Goal: Task Accomplishment & Management: Complete application form

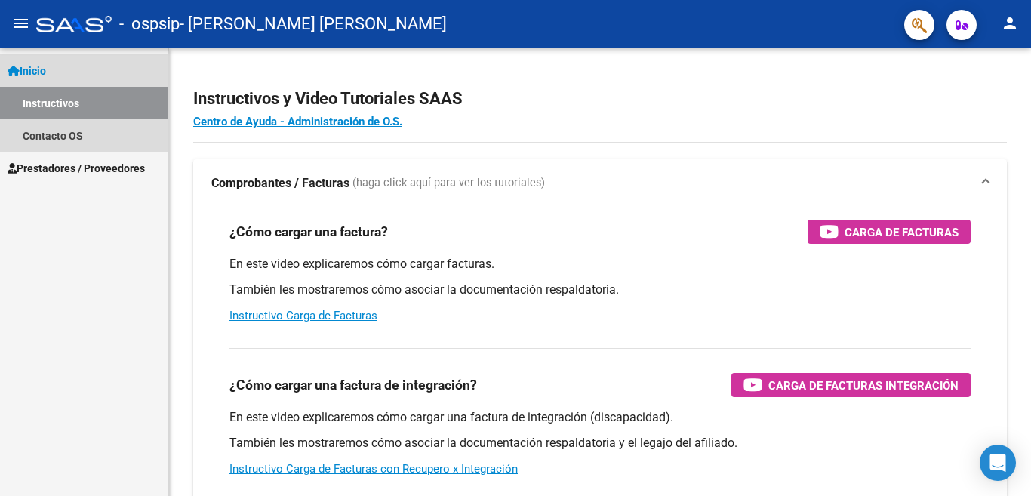
click at [78, 71] on link "Inicio" at bounding box center [84, 70] width 168 height 32
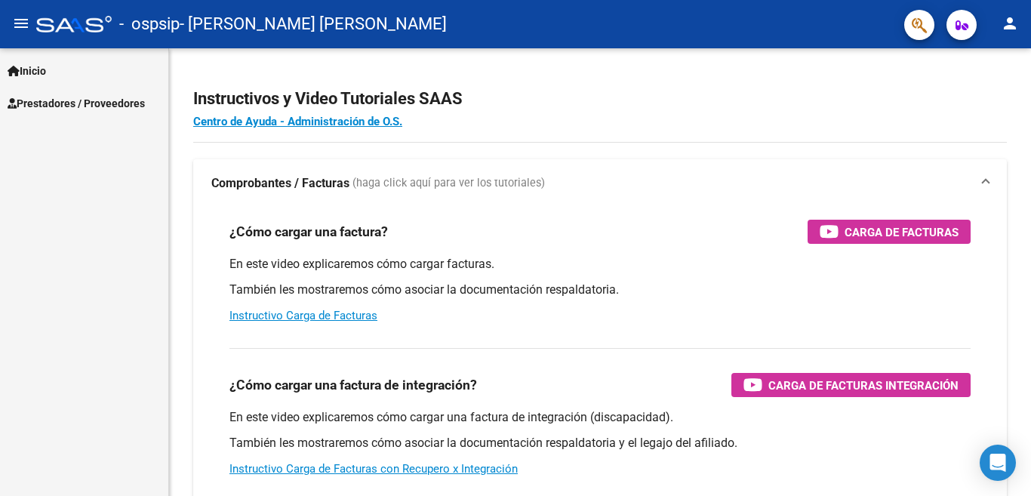
click at [79, 71] on link "Inicio" at bounding box center [84, 70] width 168 height 32
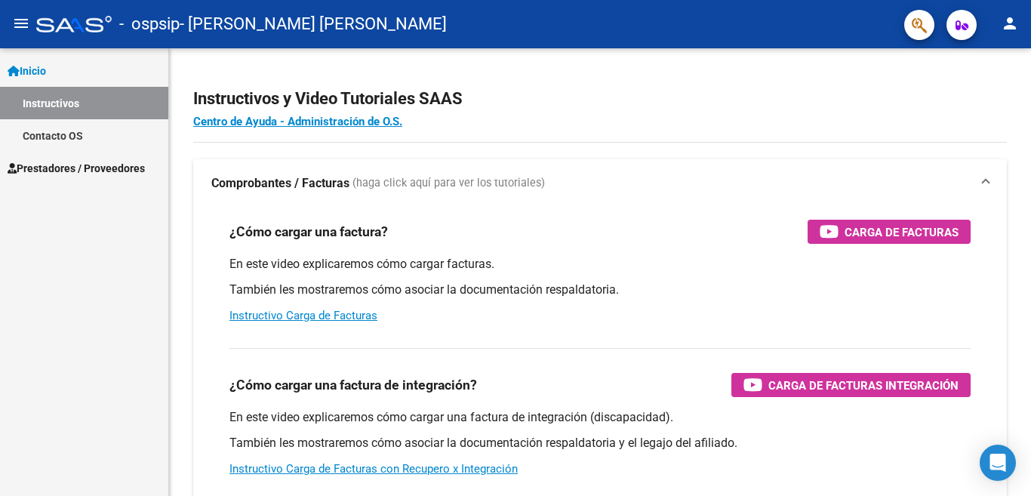
click at [26, 34] on button "menu" at bounding box center [21, 24] width 30 height 30
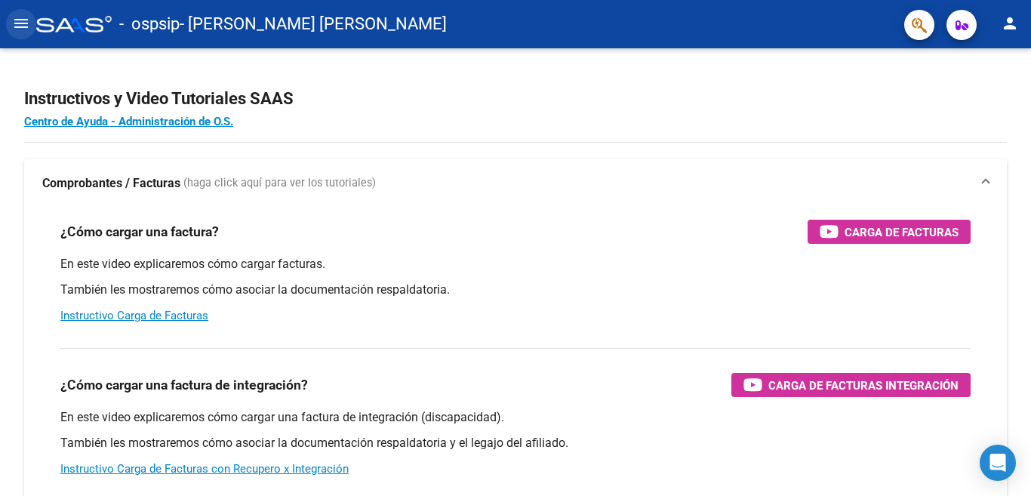
click at [23, 31] on mat-icon "menu" at bounding box center [21, 23] width 18 height 18
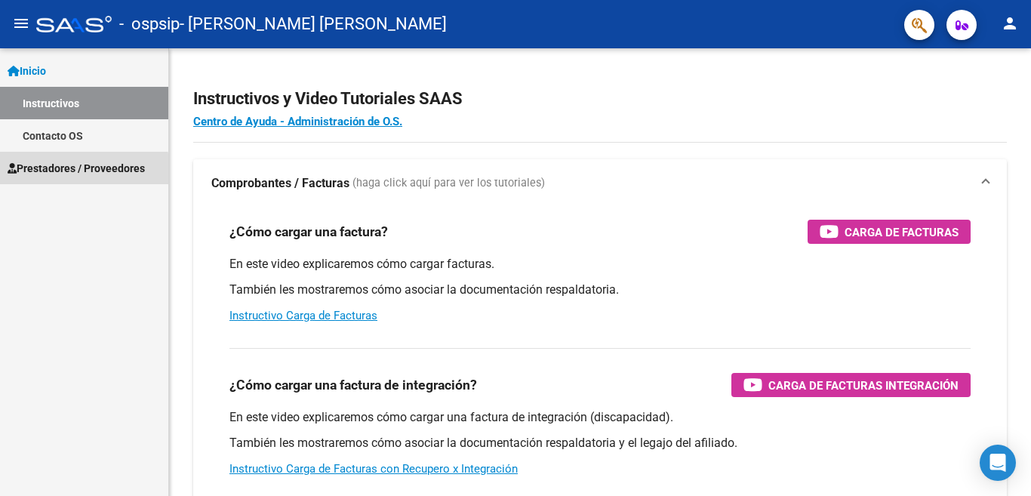
click at [51, 171] on span "Prestadores / Proveedores" at bounding box center [76, 168] width 137 height 17
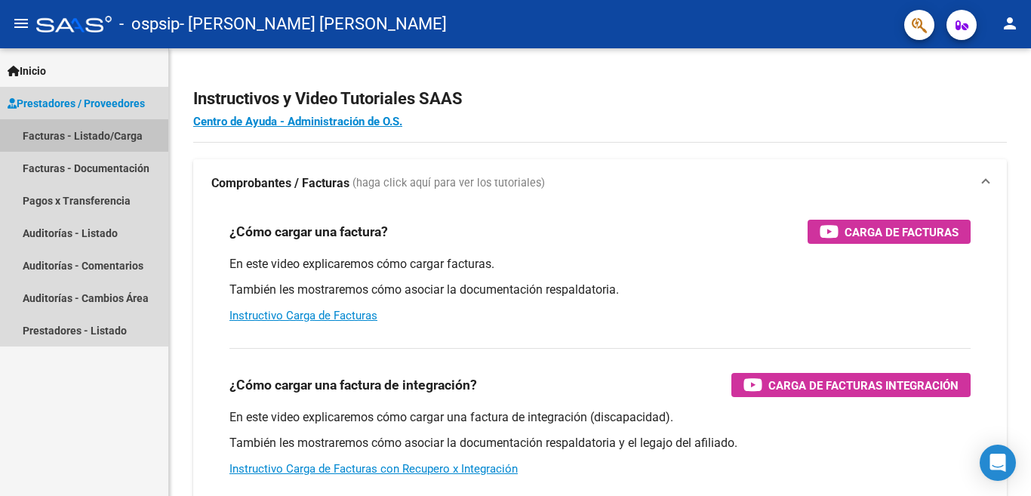
click at [62, 137] on link "Facturas - Listado/Carga" at bounding box center [84, 135] width 168 height 32
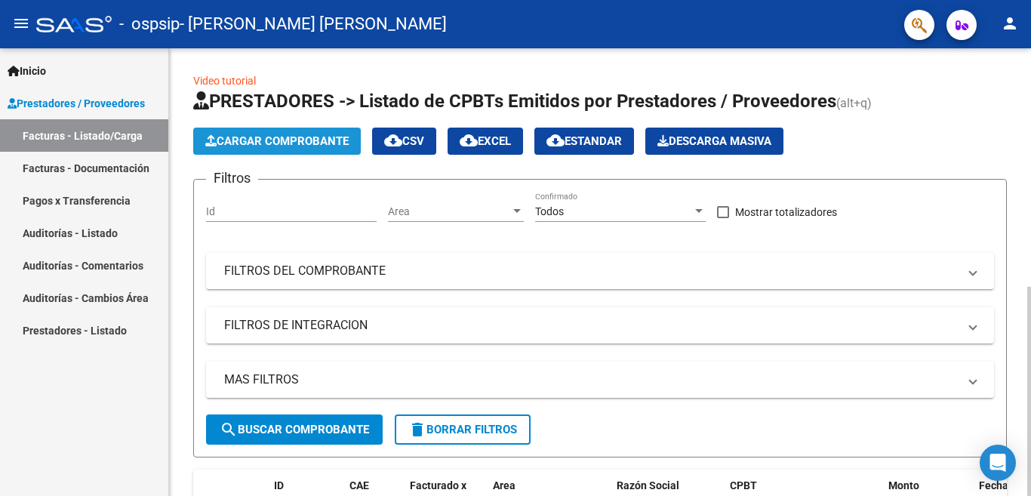
click at [285, 130] on button "Cargar Comprobante" at bounding box center [277, 141] width 168 height 27
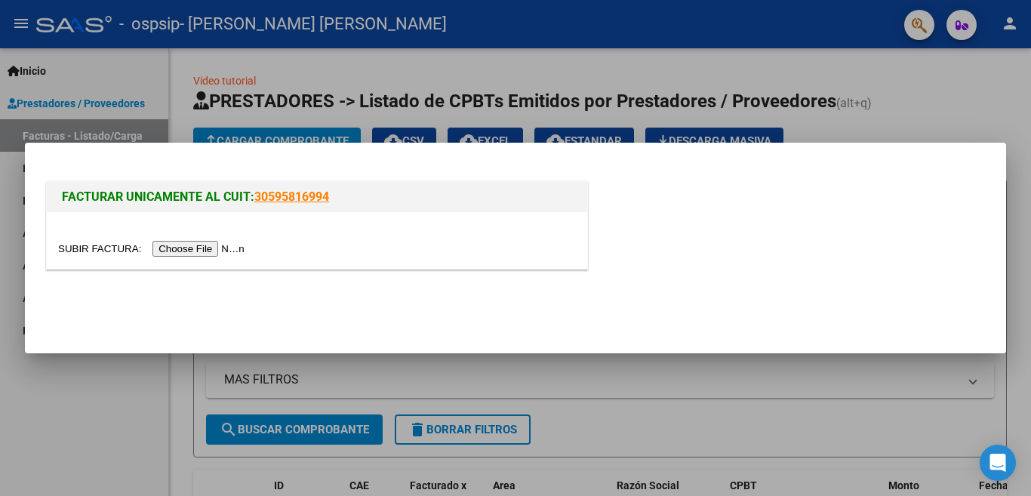
click at [161, 252] on input "file" at bounding box center [153, 249] width 191 height 16
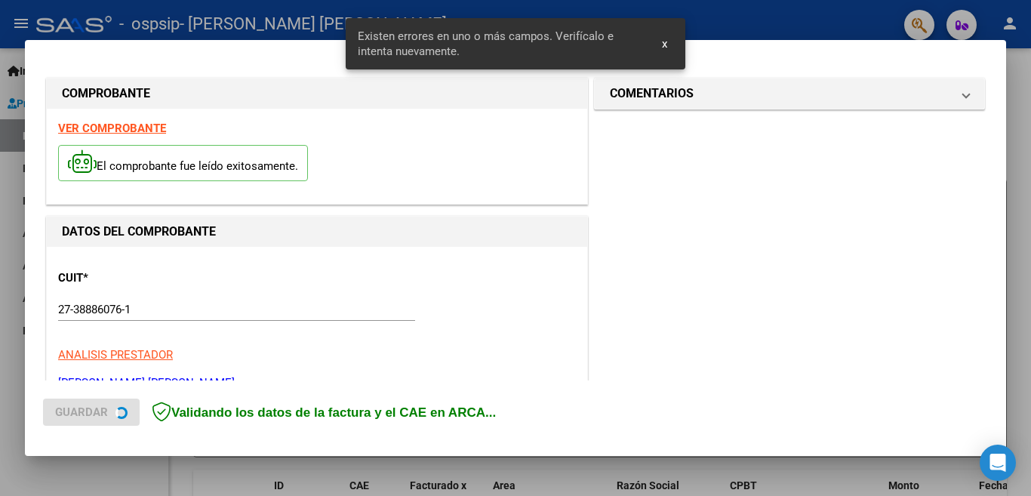
scroll to position [365, 0]
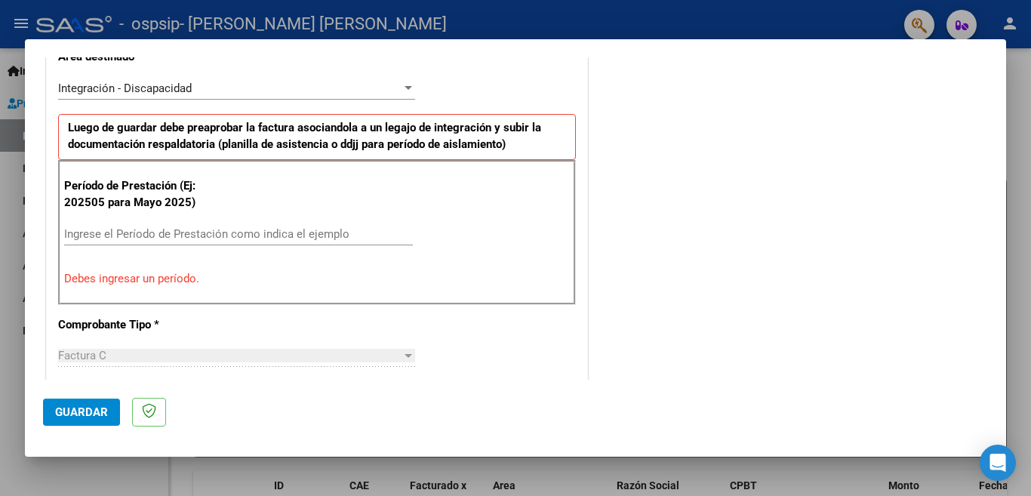
click at [669, 46] on mat-dialog-container "COMPROBANTE VER COMPROBANTE El comprobante fue leído exitosamente. DATOS DEL CO…" at bounding box center [515, 248] width 981 height 418
click at [154, 232] on input "Ingrese el Período de Prestación como indica el ejemplo" at bounding box center [238, 234] width 349 height 14
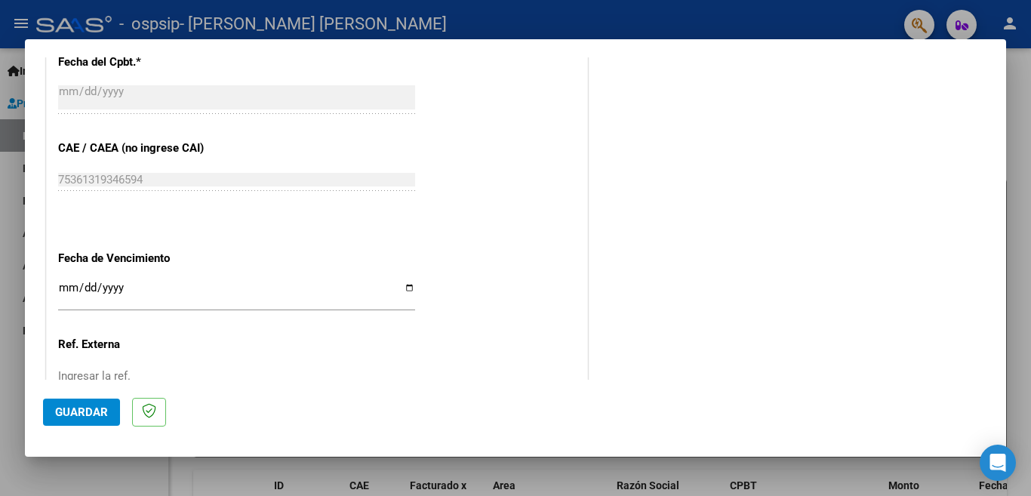
scroll to position [968, 0]
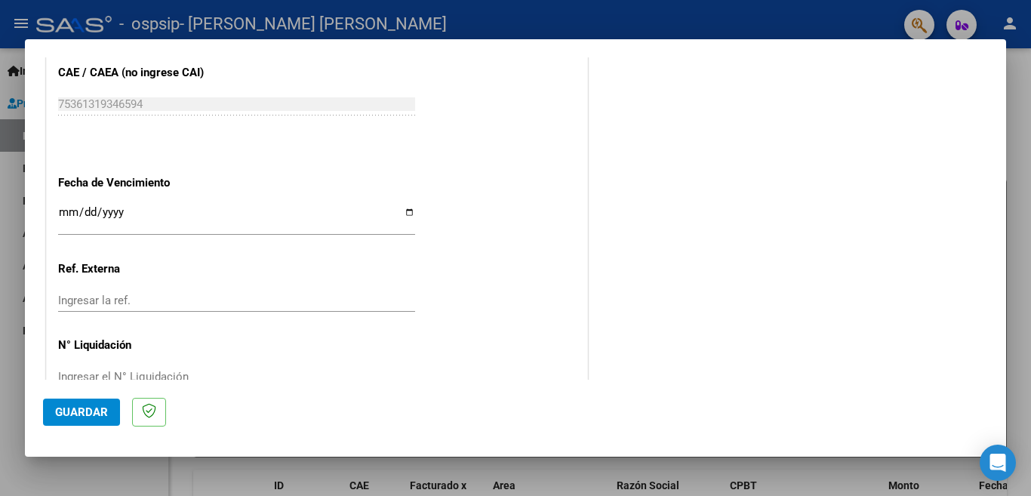
type input "202508"
click at [402, 206] on input "Ingresar la fecha" at bounding box center [236, 218] width 357 height 24
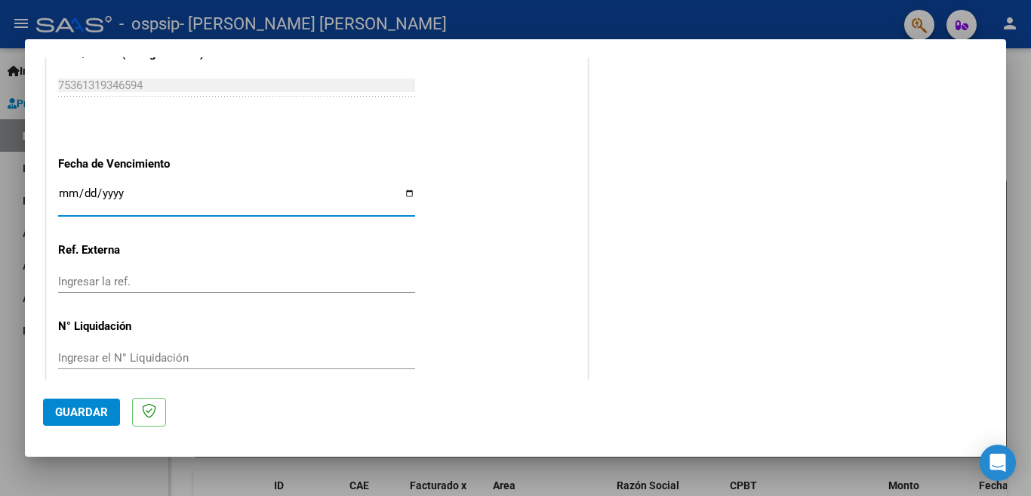
click at [404, 187] on input "Ingresar la fecha" at bounding box center [236, 199] width 357 height 24
type input "[DATE]"
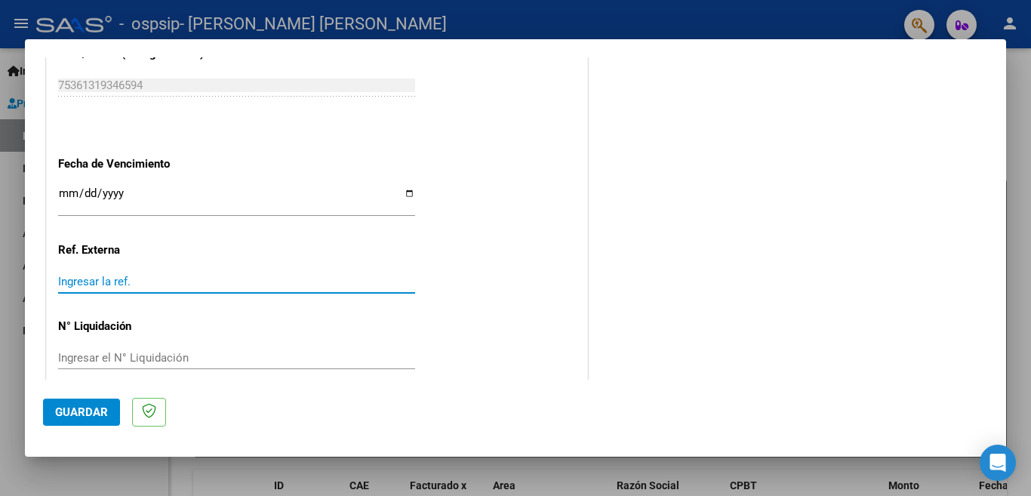
click at [258, 275] on input "Ingresar la ref." at bounding box center [236, 282] width 357 height 14
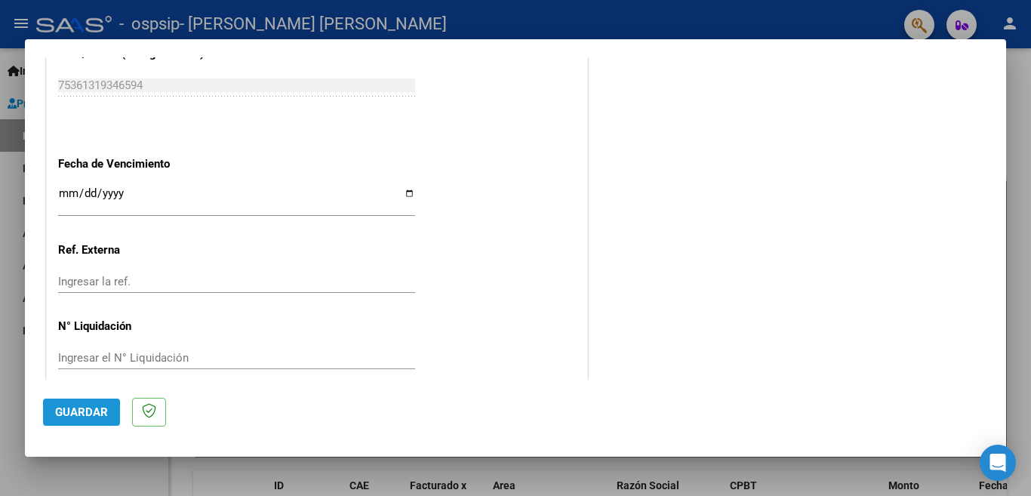
click at [106, 412] on span "Guardar" at bounding box center [81, 412] width 53 height 14
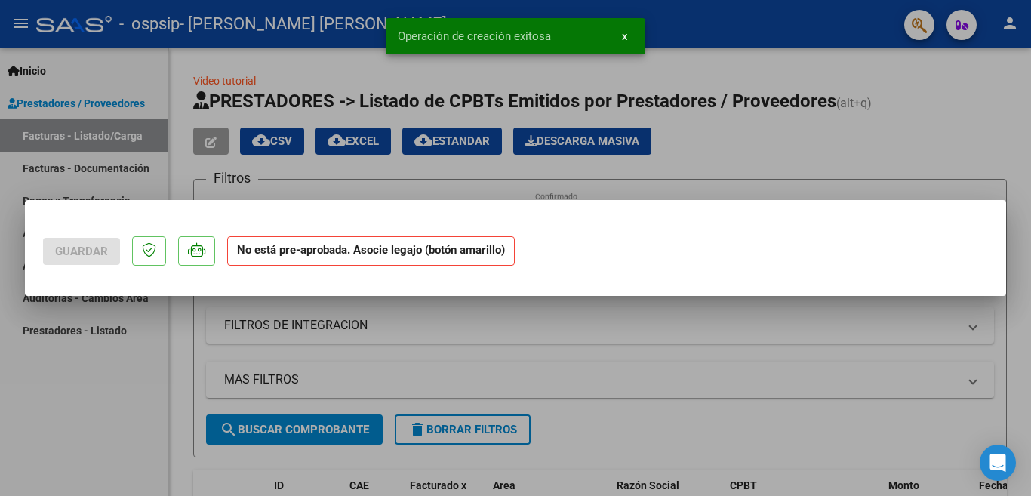
scroll to position [0, 0]
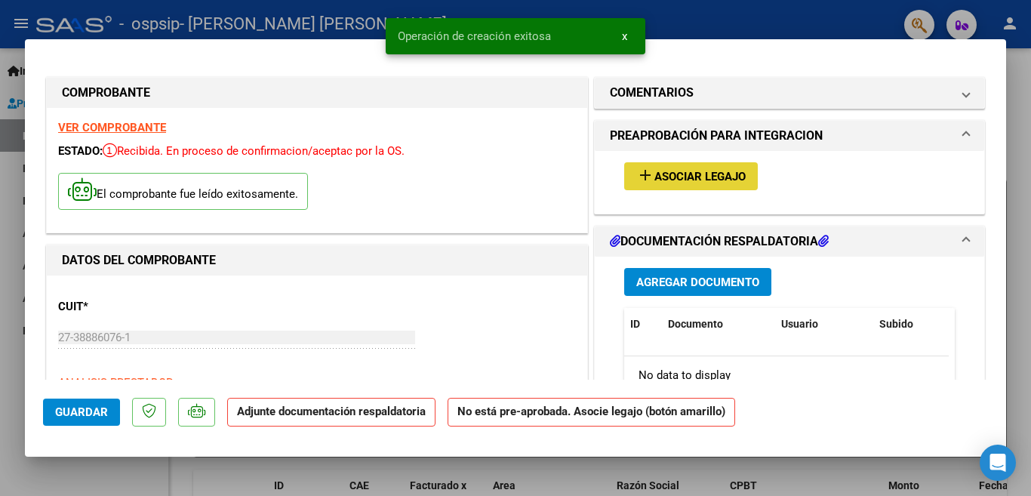
click at [732, 177] on span "Asociar Legajo" at bounding box center [699, 177] width 91 height 14
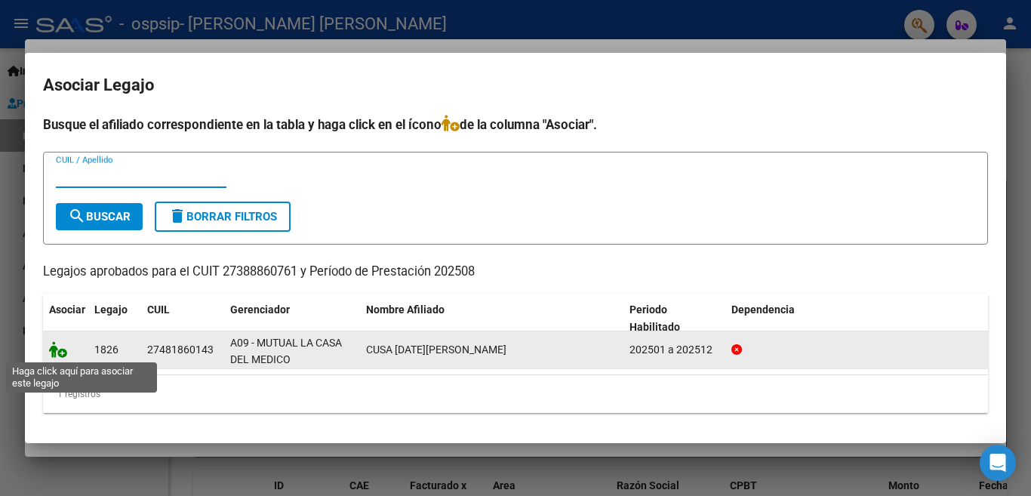
click at [61, 353] on icon at bounding box center [58, 349] width 18 height 17
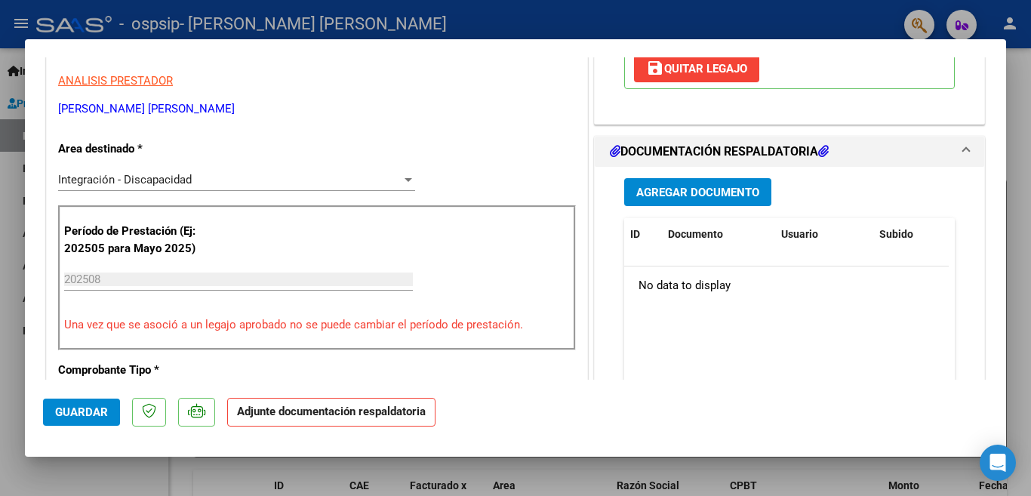
scroll to position [453, 0]
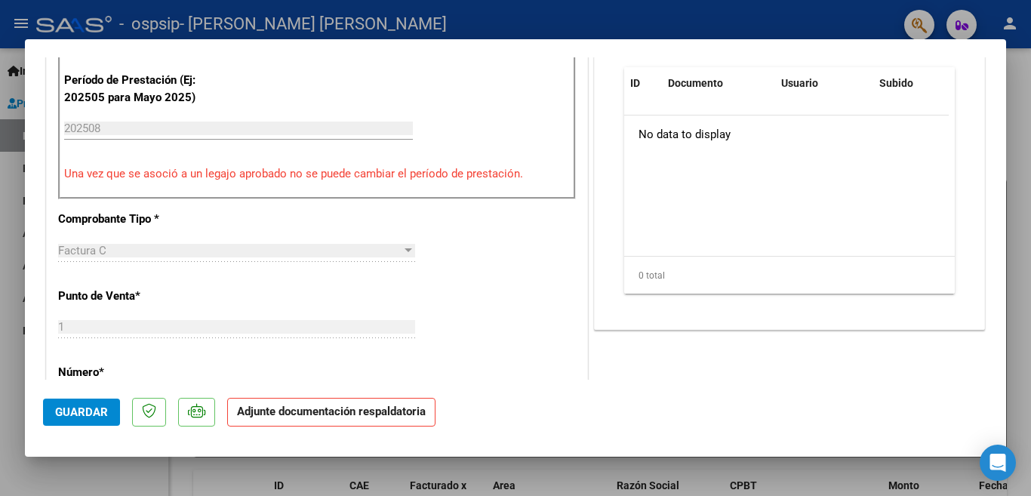
click at [92, 409] on span "Guardar" at bounding box center [81, 412] width 53 height 14
click at [625, 34] on div at bounding box center [515, 248] width 1031 height 496
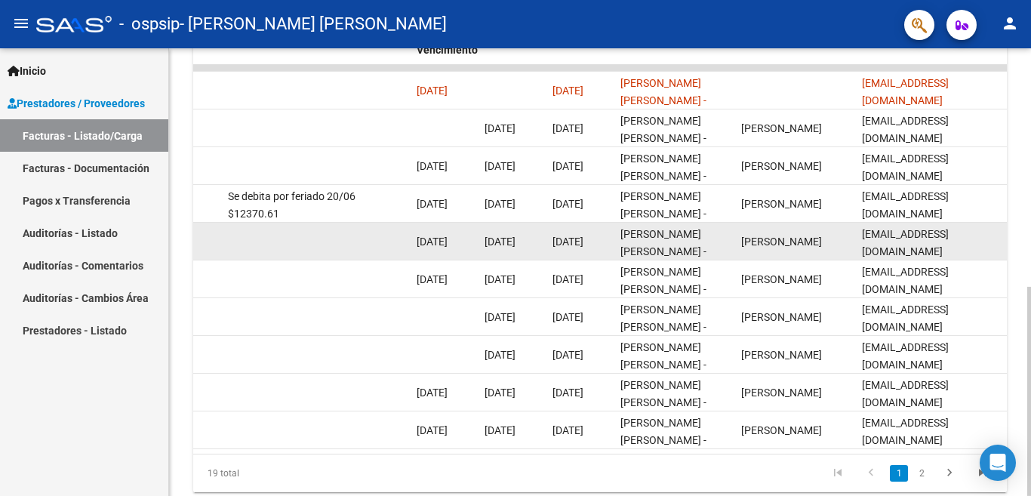
scroll to position [377, 0]
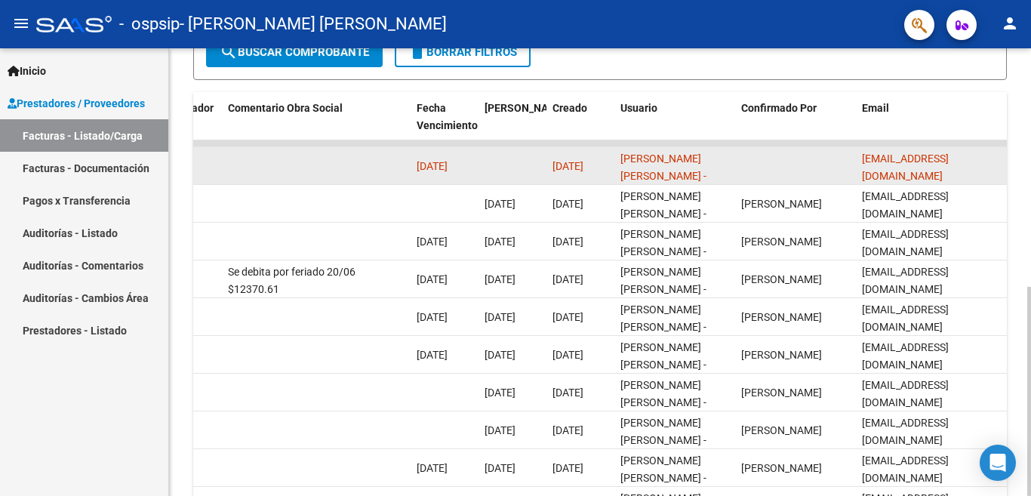
click at [543, 162] on datatable-body-cell at bounding box center [513, 165] width 68 height 37
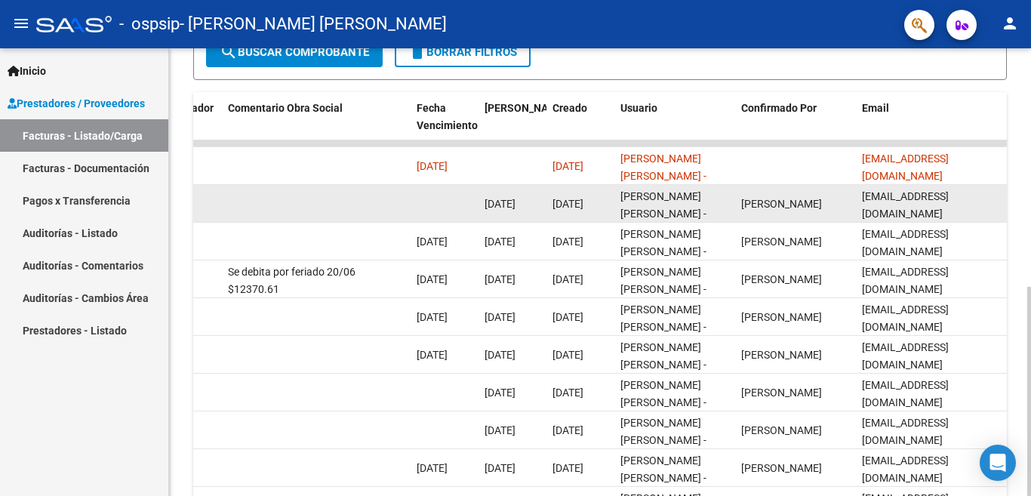
scroll to position [302, 0]
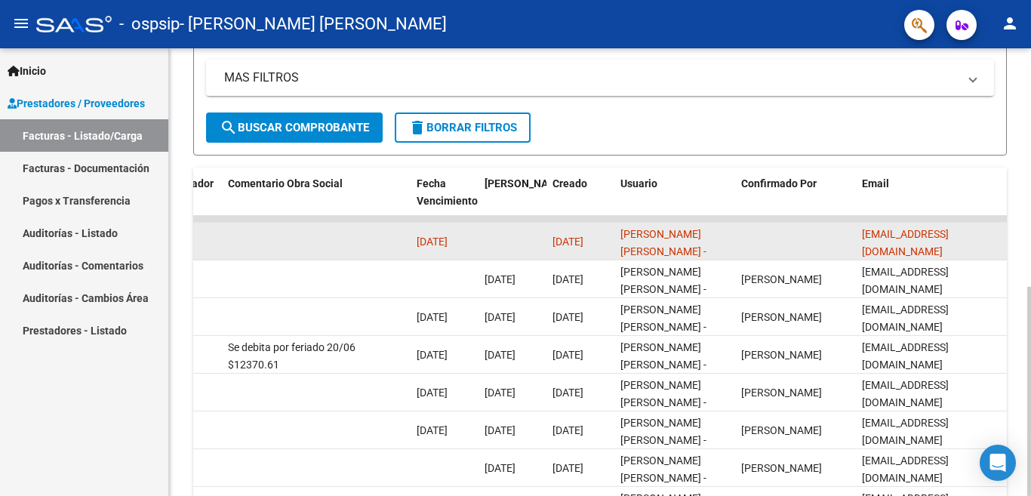
click at [538, 239] on datatable-body-cell at bounding box center [513, 241] width 68 height 37
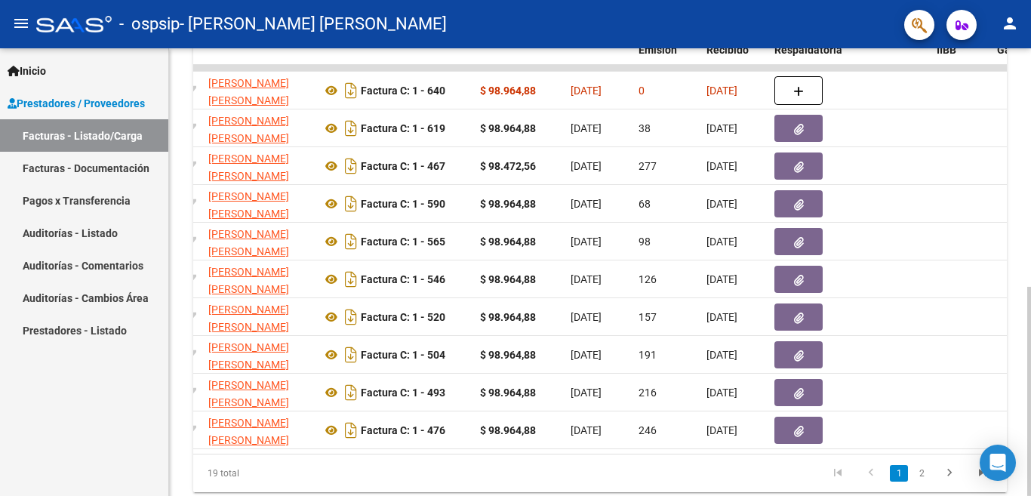
scroll to position [0, 0]
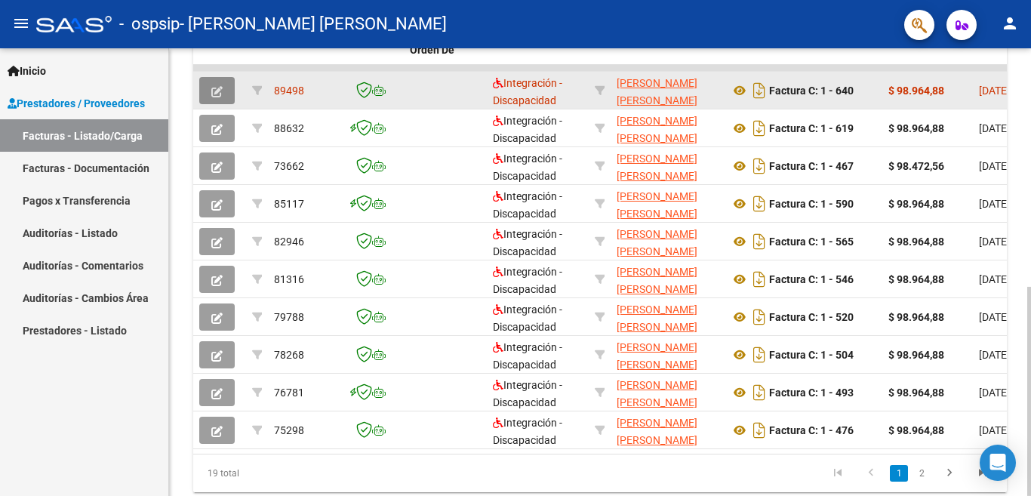
click at [228, 87] on button "button" at bounding box center [216, 90] width 35 height 27
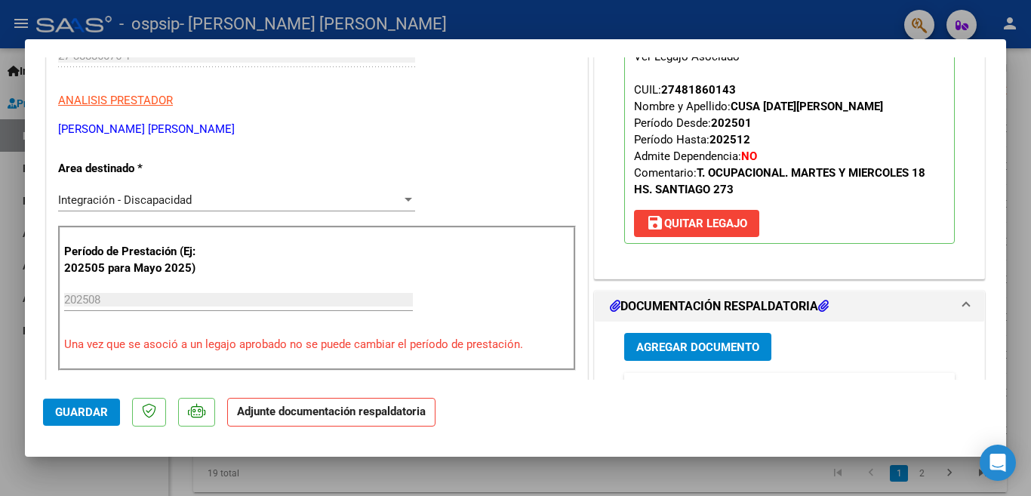
scroll to position [302, 0]
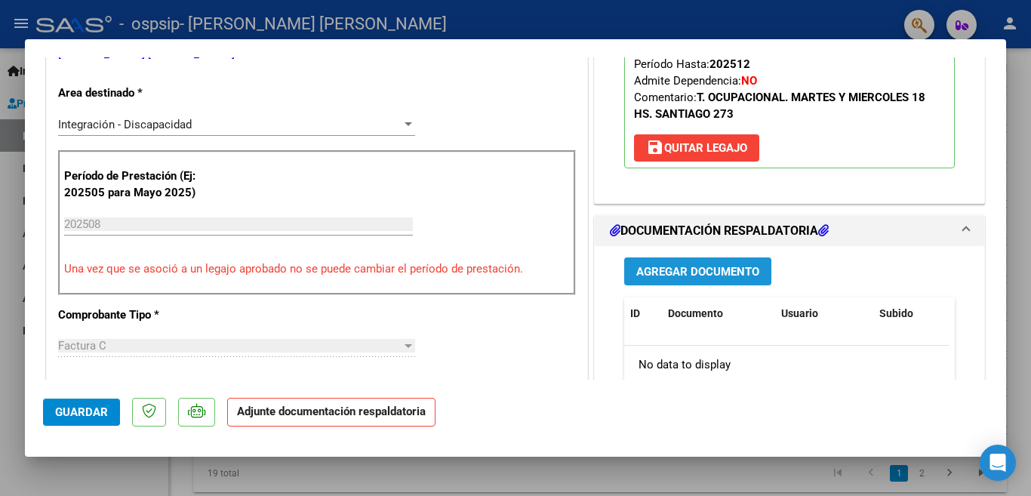
click at [732, 275] on span "Agregar Documento" at bounding box center [697, 272] width 123 height 14
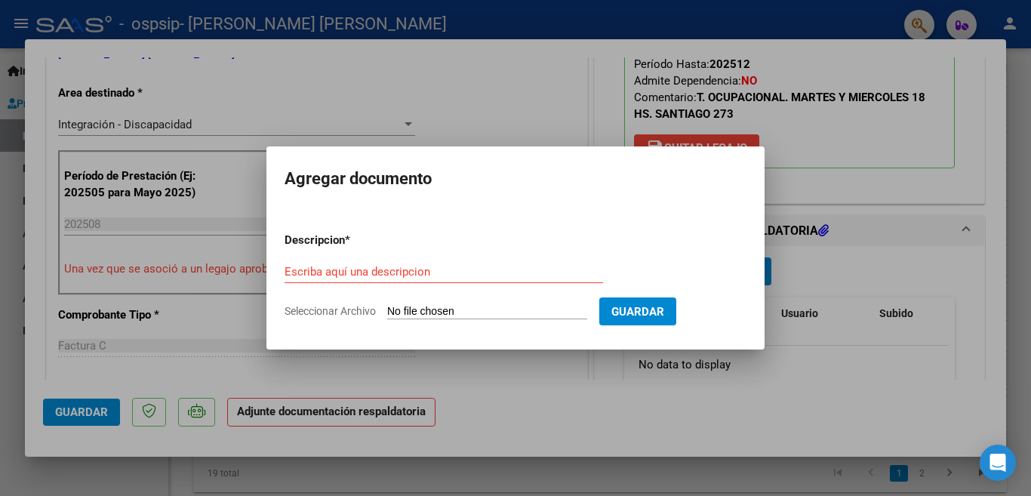
click at [442, 309] on input "Seleccionar Archivo" at bounding box center [487, 312] width 200 height 14
type input "C:\fakepath\Asistencia agosto 2025- [GEOGRAPHIC_DATA]pdf"
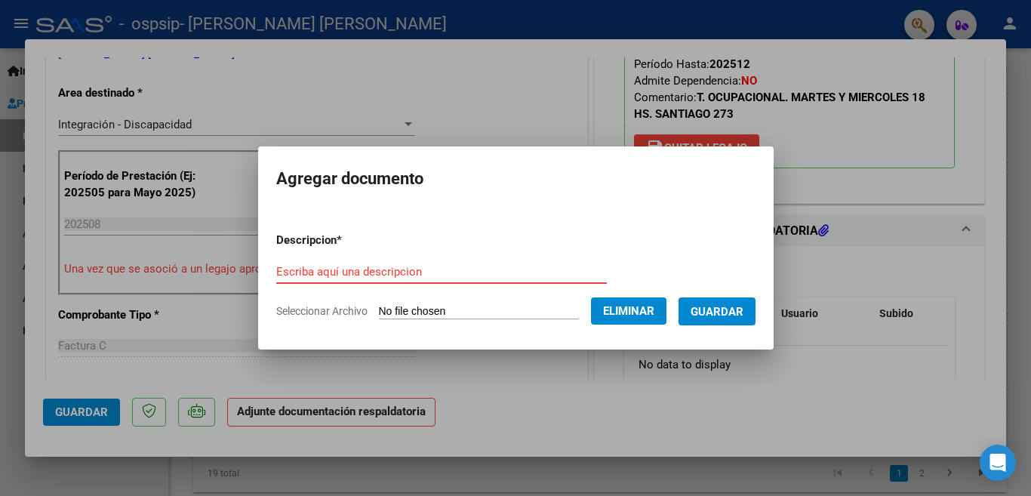
click at [352, 275] on input "Escriba aquí una descripcion" at bounding box center [441, 272] width 331 height 14
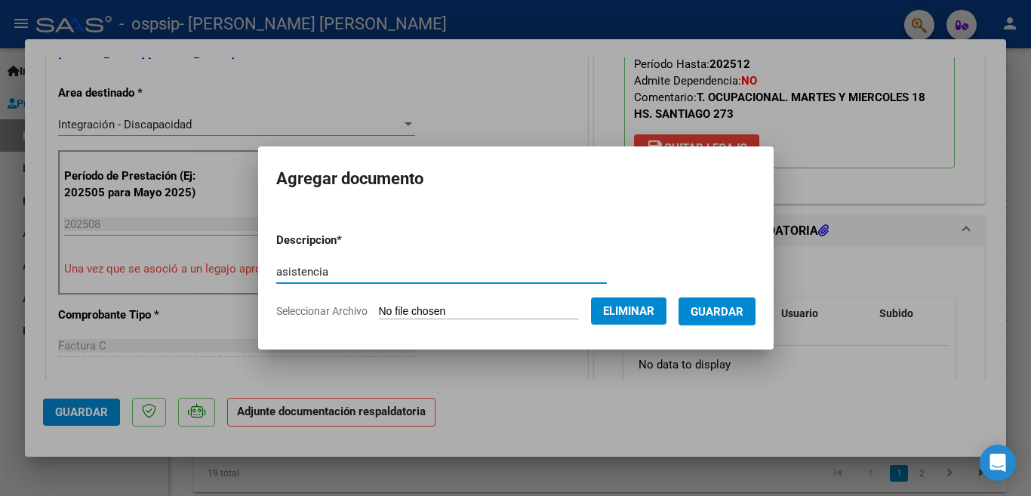
type input "asistencia"
click at [712, 313] on span "Guardar" at bounding box center [717, 312] width 53 height 14
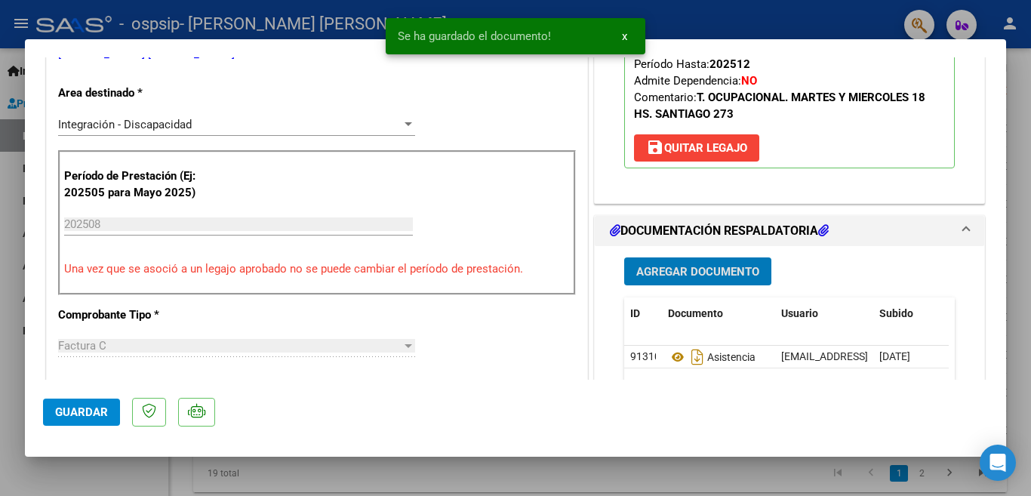
click at [685, 270] on span "Agregar Documento" at bounding box center [697, 272] width 123 height 14
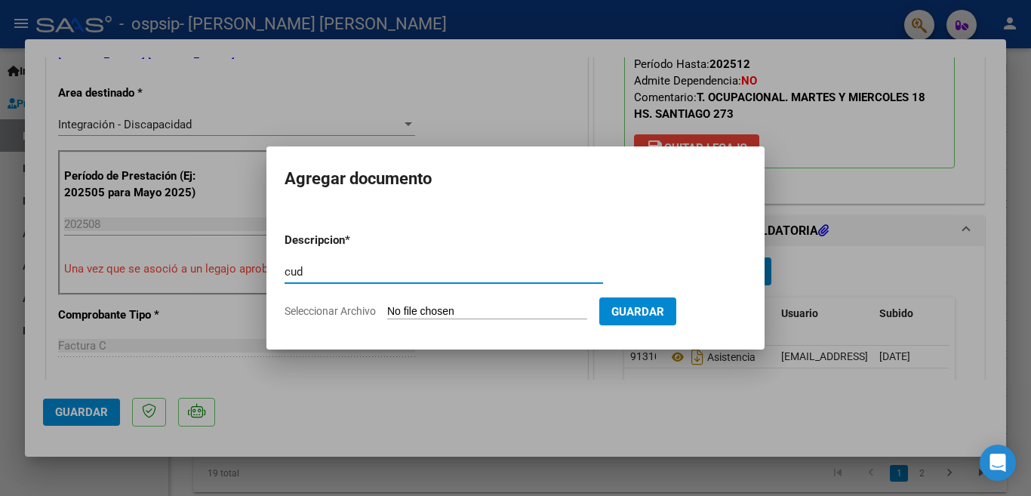
type input "cud"
click at [512, 305] on input "Seleccionar Archivo" at bounding box center [487, 312] width 200 height 14
type input "C:\fakepath\CERTIFICADO DISCAPACIDAD [PERSON_NAME] (1).pdf"
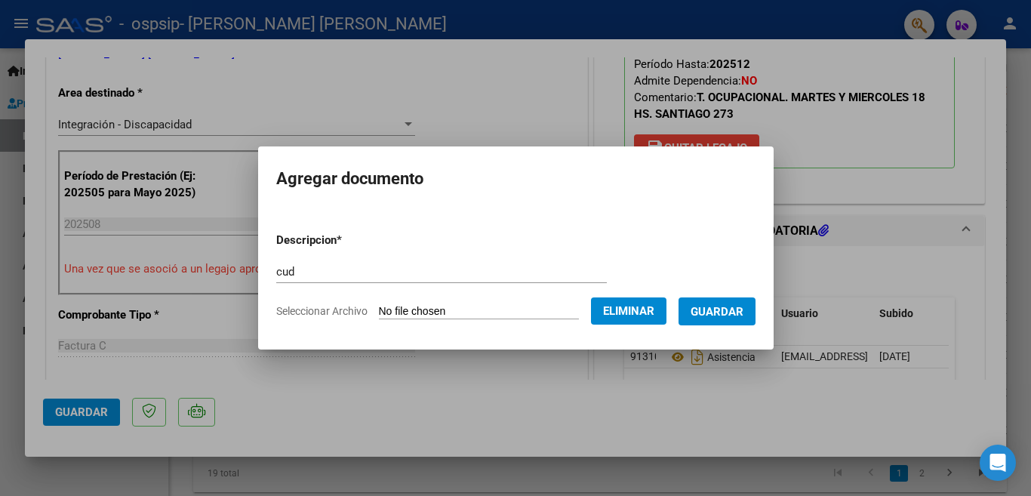
click at [703, 316] on span "Guardar" at bounding box center [717, 312] width 53 height 14
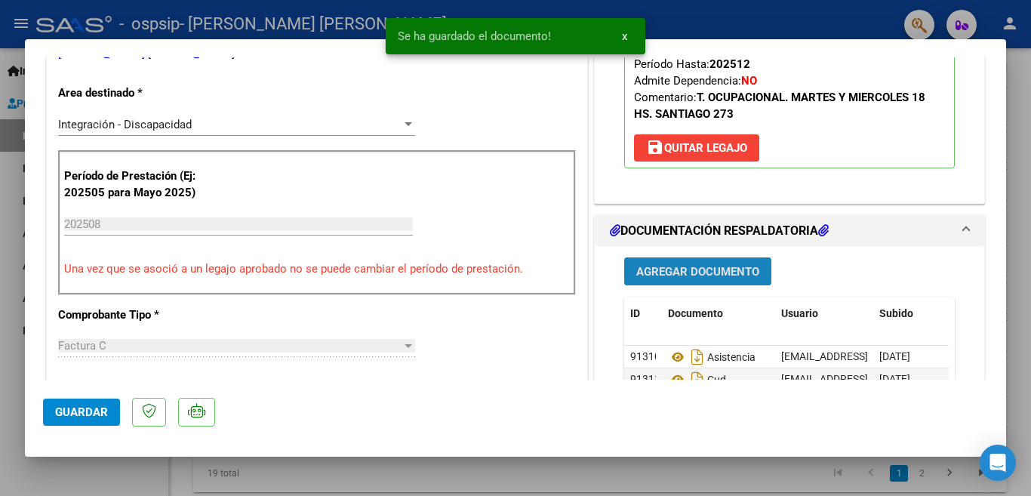
click at [682, 267] on span "Agregar Documento" at bounding box center [697, 272] width 123 height 14
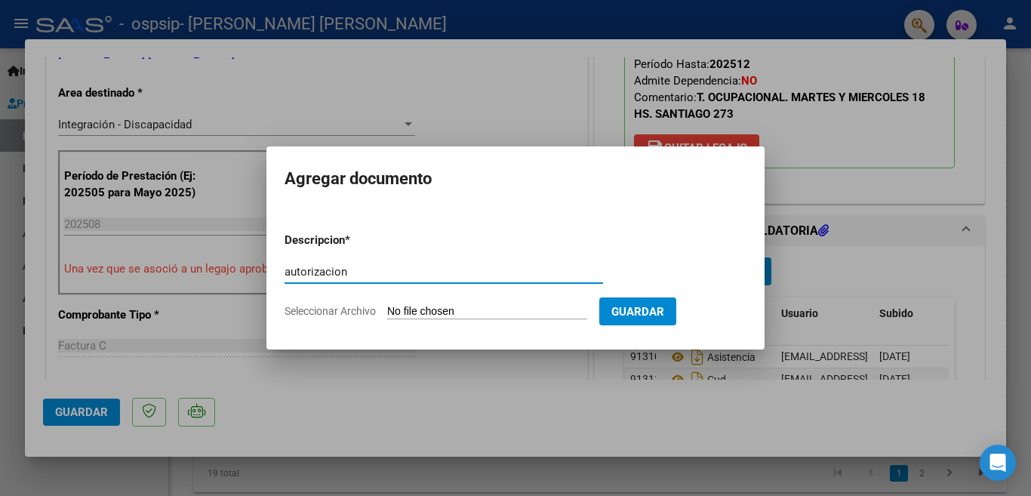
type input "autorizacion"
click at [424, 305] on input "Seleccionar Archivo" at bounding box center [487, 312] width 200 height 14
type input "C:\fakepath\[PERSON_NAME][DATE] AUTORIZACION T.pdf"
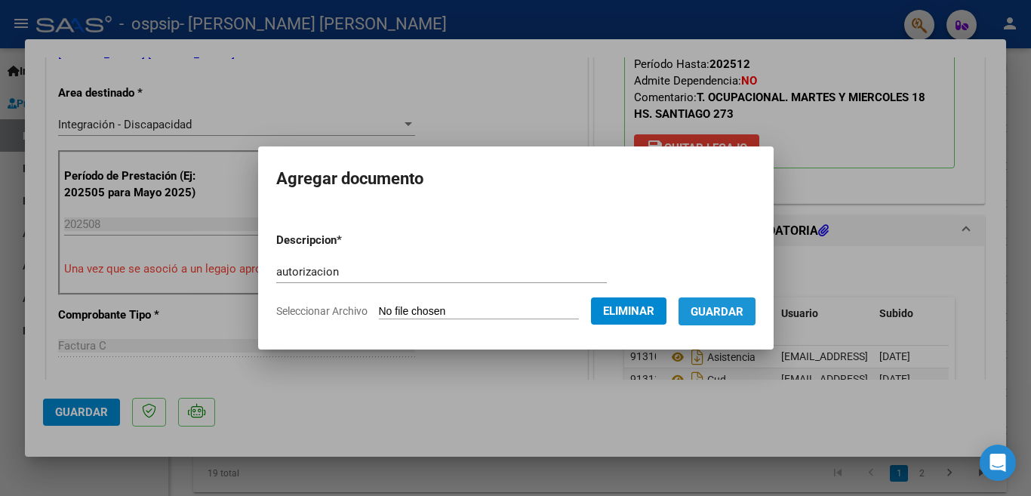
click at [696, 313] on span "Guardar" at bounding box center [717, 312] width 53 height 14
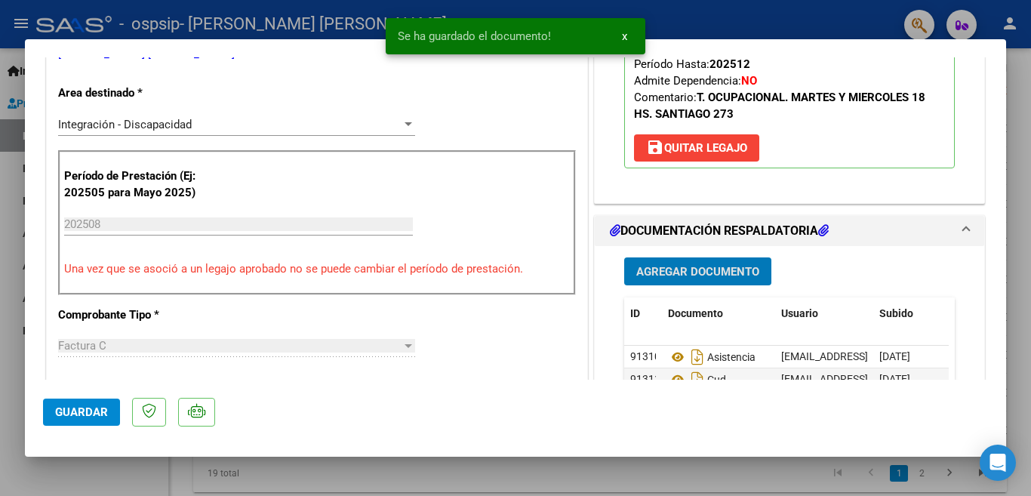
click at [696, 268] on span "Agregar Documento" at bounding box center [697, 272] width 123 height 14
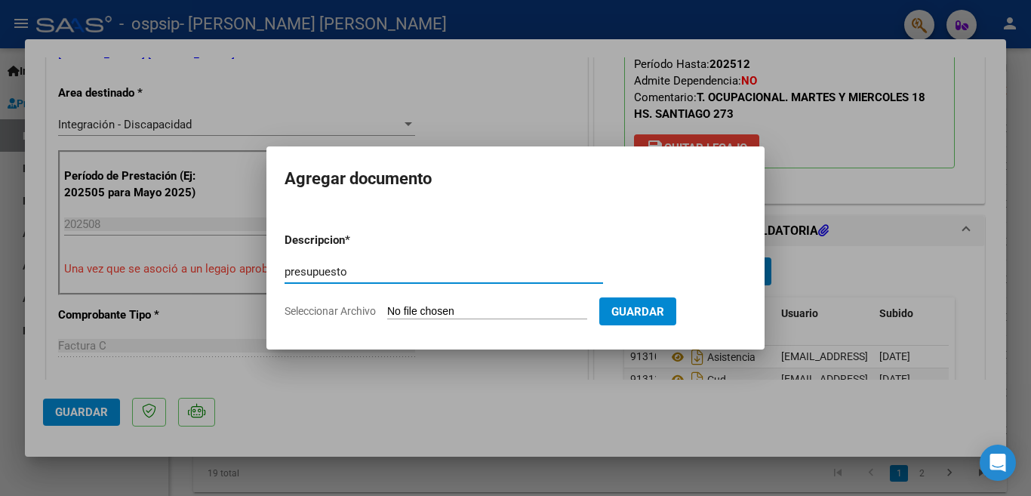
type input "presupuesto"
click at [458, 311] on input "Seleccionar Archivo" at bounding box center [487, 312] width 200 height 14
type input "C:\fakepath\Presupuesto 2025- Cusa.pdf"
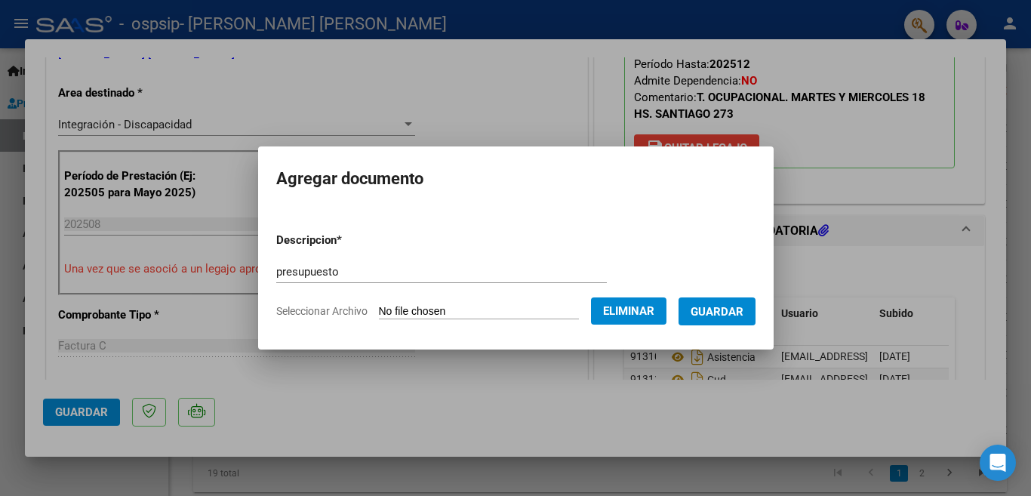
click at [747, 316] on button "Guardar" at bounding box center [717, 311] width 77 height 28
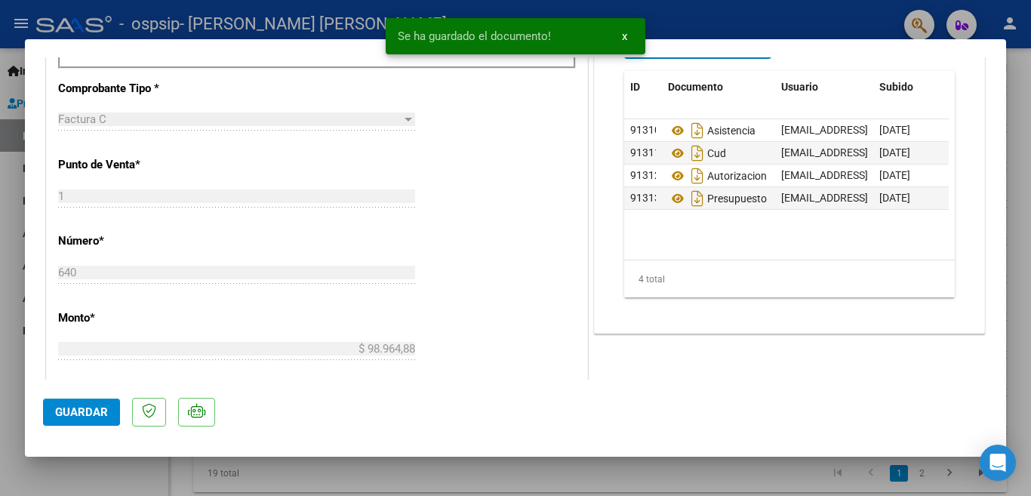
scroll to position [604, 0]
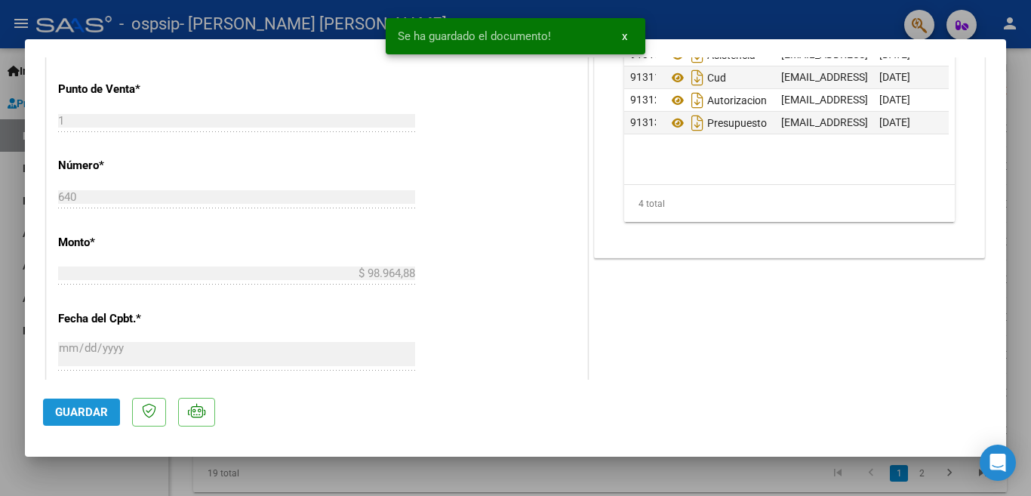
click at [82, 408] on span "Guardar" at bounding box center [81, 412] width 53 height 14
click at [617, 34] on button "x" at bounding box center [624, 36] width 29 height 27
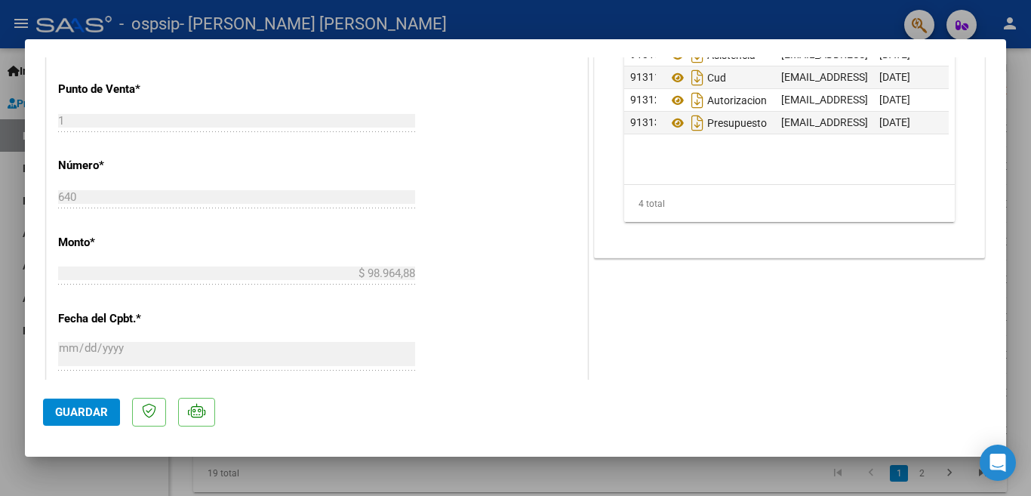
click at [104, 404] on button "Guardar" at bounding box center [81, 412] width 77 height 27
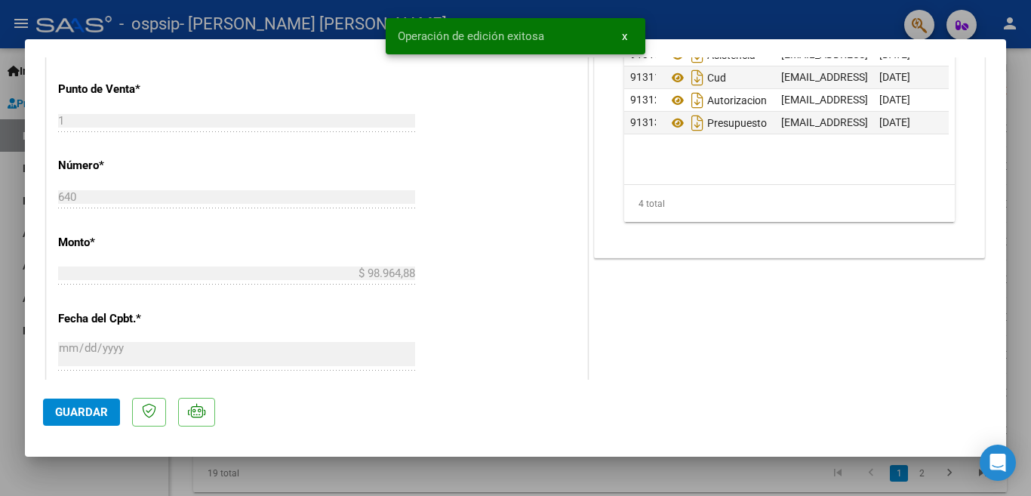
click at [0, 309] on div at bounding box center [515, 248] width 1031 height 496
